Goal: Communication & Community: Answer question/provide support

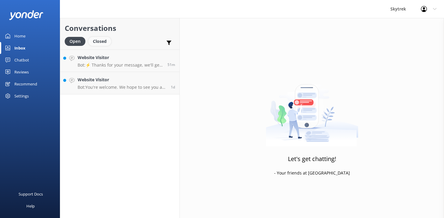
click at [108, 40] on div "Closed" at bounding box center [99, 41] width 23 height 9
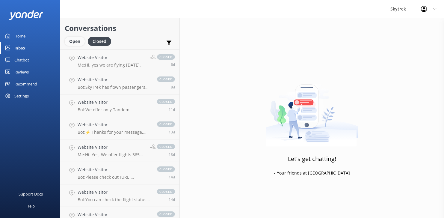
click at [81, 40] on div "Open" at bounding box center [75, 41] width 20 height 9
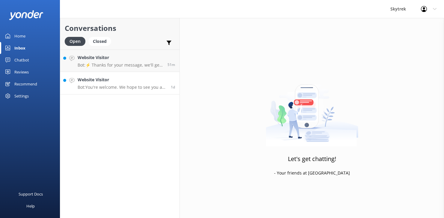
click at [124, 80] on h4 "Website Visitor" at bounding box center [122, 79] width 89 height 7
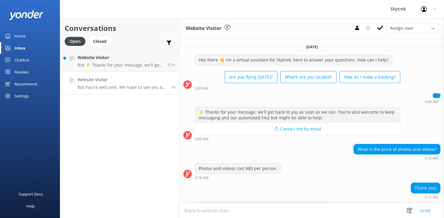
scroll to position [18, 0]
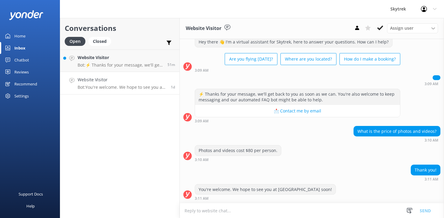
click at [138, 88] on p "Bot: You're welcome. We hope to see you at [GEOGRAPHIC_DATA] soon!" at bounding box center [122, 86] width 89 height 5
click at [381, 28] on use at bounding box center [380, 27] width 6 height 5
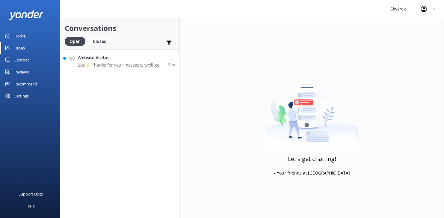
click at [113, 61] on div "Website Visitor Bot: ⚡ Thanks for your message, we'll get back to you as soon a…" at bounding box center [120, 60] width 85 height 13
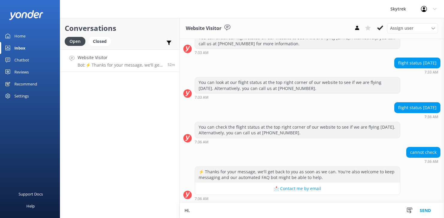
scroll to position [80, 0]
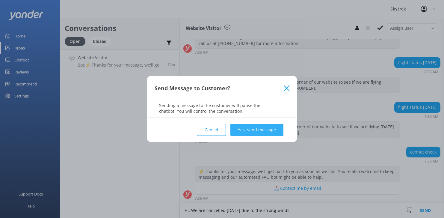
type textarea "Hi, We are cancelled [DATE] due to the strong winds"
click at [250, 128] on button "Yes, send message" at bounding box center [256, 130] width 53 height 12
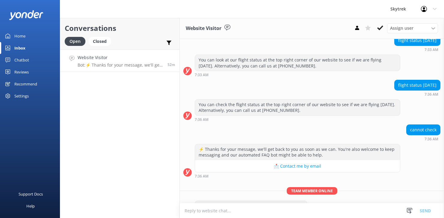
scroll to position [119, 0]
